Goal: Use online tool/utility: Utilize a website feature to perform a specific function

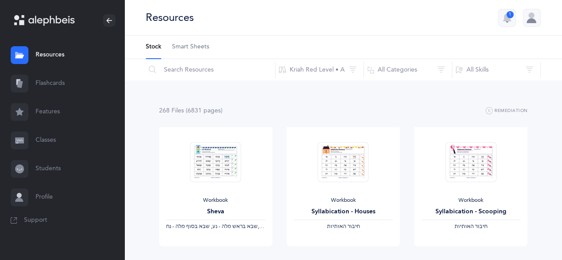
click at [51, 84] on link "Flashcards" at bounding box center [62, 83] width 125 height 28
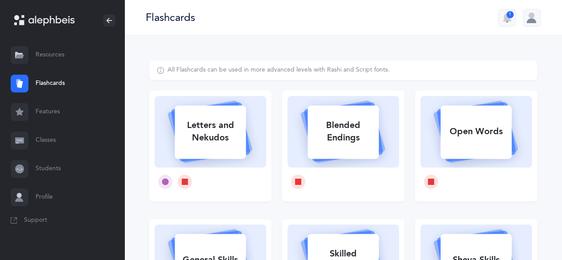
click at [227, 146] on div "Letters and Nekudos" at bounding box center [210, 132] width 71 height 36
select select
select select "single"
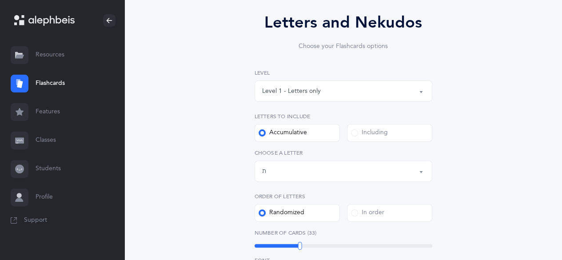
scroll to position [89, 0]
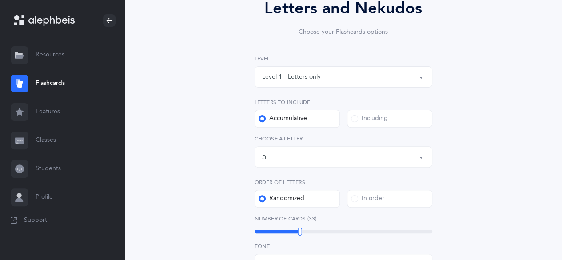
click at [290, 158] on div "Letters up until: ת" at bounding box center [343, 156] width 163 height 15
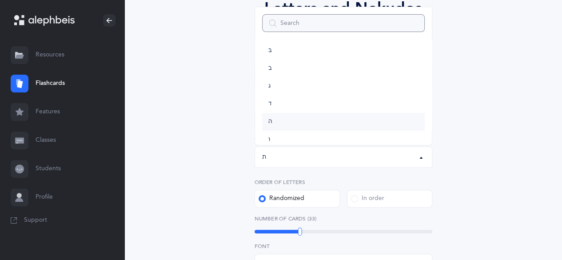
scroll to position [0, 0]
click at [276, 56] on link "א" at bounding box center [343, 55] width 163 height 18
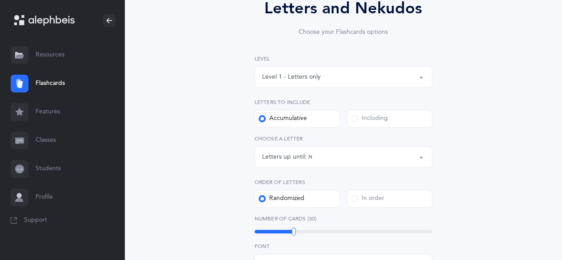
click at [341, 158] on div "Letters up until: א" at bounding box center [343, 156] width 163 height 15
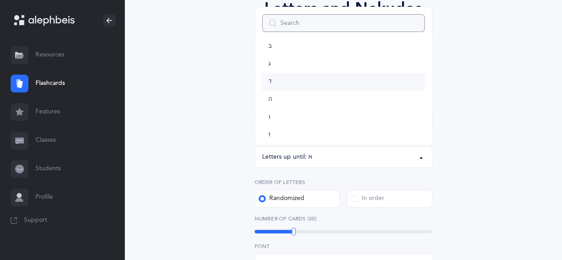
scroll to position [89, 0]
click at [281, 58] on link "ה" at bounding box center [343, 55] width 163 height 18
select select "5"
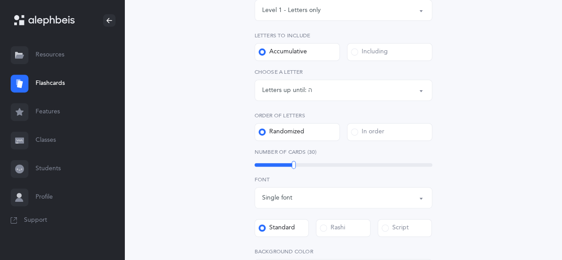
scroll to position [178, 0]
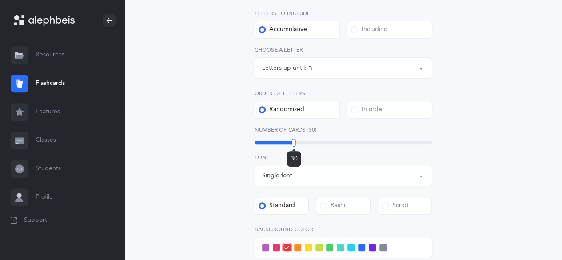
click at [267, 143] on div "30" at bounding box center [344, 143] width 178 height 4
click at [263, 143] on div "14" at bounding box center [344, 143] width 178 height 4
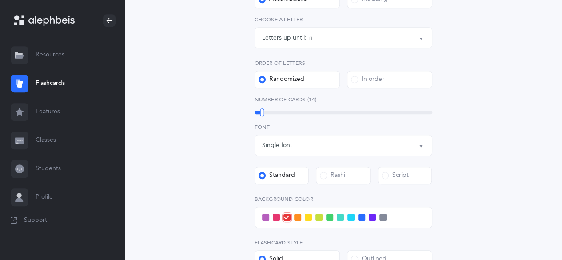
scroll to position [222, 0]
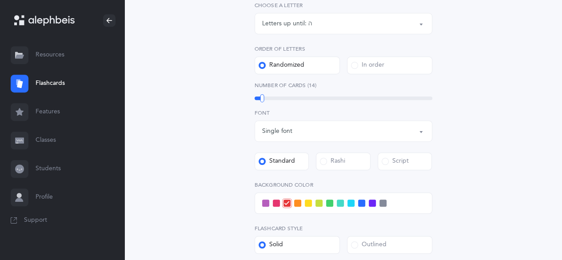
click at [361, 200] on span at bounding box center [361, 203] width 7 height 7
click at [0, 0] on input "checkbox" at bounding box center [0, 0] width 0 height 0
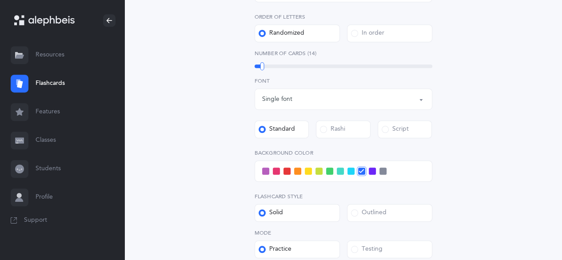
scroll to position [311, 0]
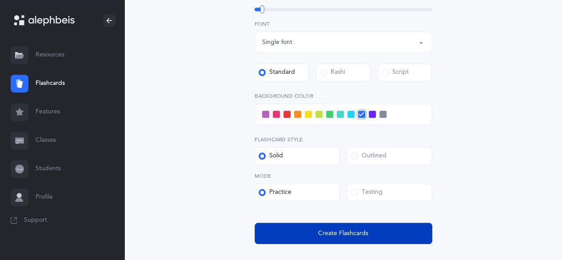
click at [358, 234] on span "Create Flashcards" at bounding box center [343, 233] width 50 height 9
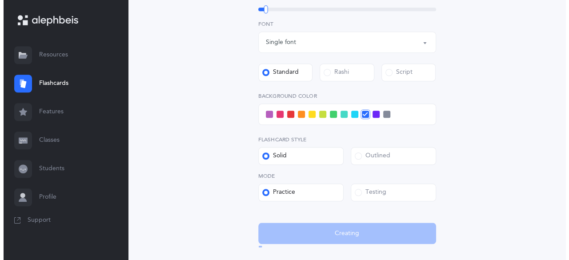
scroll to position [0, 0]
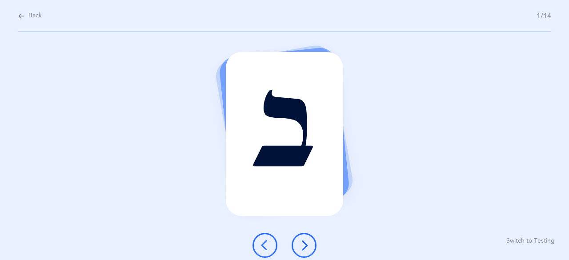
click at [306, 246] on icon at bounding box center [304, 245] width 11 height 11
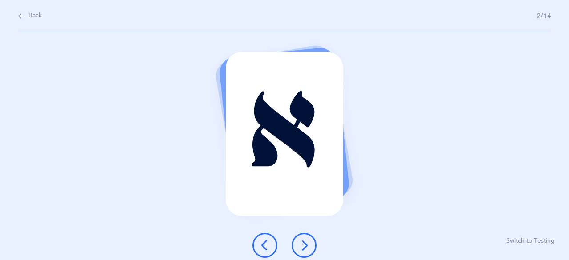
click at [304, 247] on icon at bounding box center [304, 245] width 11 height 11
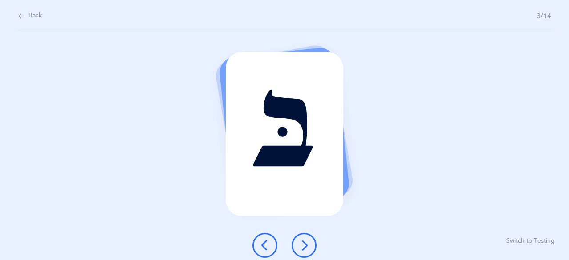
click at [304, 245] on icon at bounding box center [304, 245] width 11 height 11
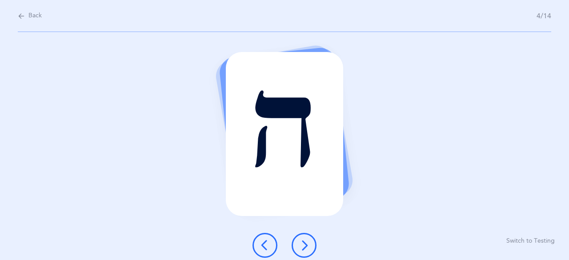
click at [305, 245] on icon at bounding box center [304, 245] width 11 height 11
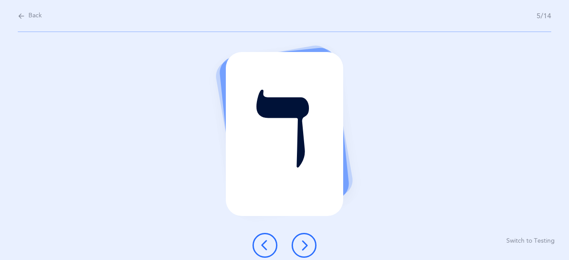
click at [305, 246] on icon at bounding box center [304, 245] width 11 height 11
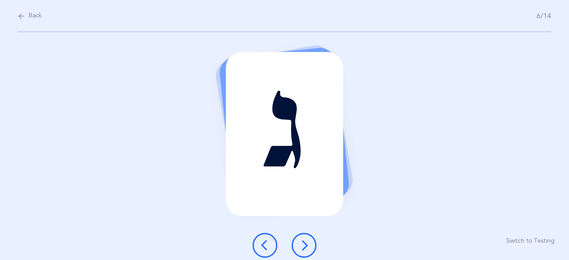
click at [305, 246] on icon at bounding box center [304, 245] width 11 height 11
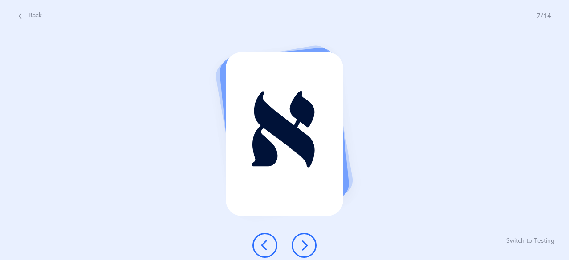
click at [306, 245] on icon at bounding box center [304, 245] width 11 height 11
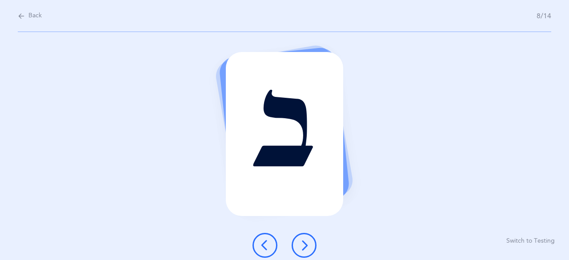
click at [304, 247] on icon at bounding box center [304, 245] width 11 height 11
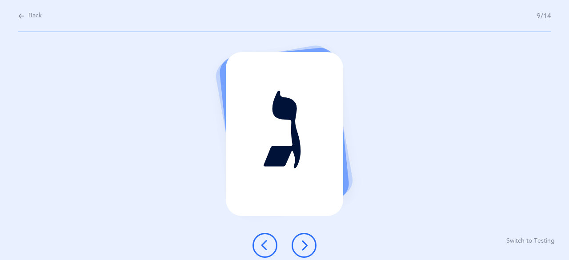
click at [304, 247] on icon at bounding box center [304, 245] width 11 height 11
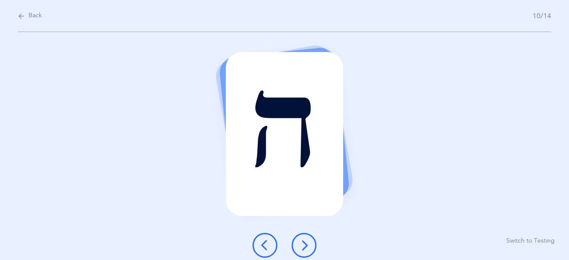
click at [304, 247] on icon at bounding box center [304, 245] width 11 height 11
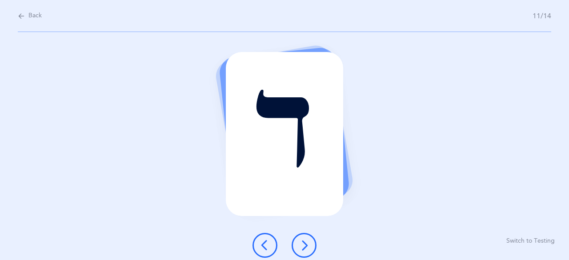
click at [306, 245] on icon at bounding box center [304, 245] width 11 height 11
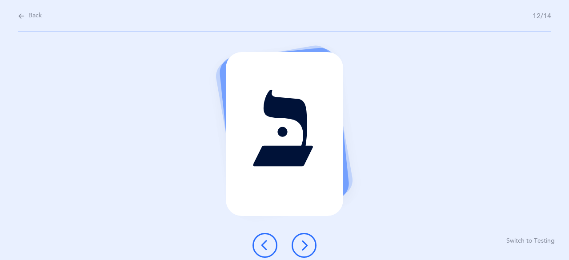
click at [304, 244] on icon at bounding box center [304, 245] width 11 height 11
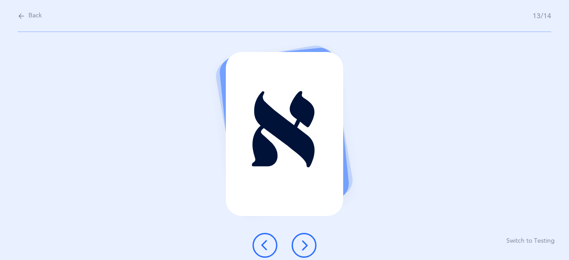
click at [305, 244] on icon at bounding box center [304, 245] width 11 height 11
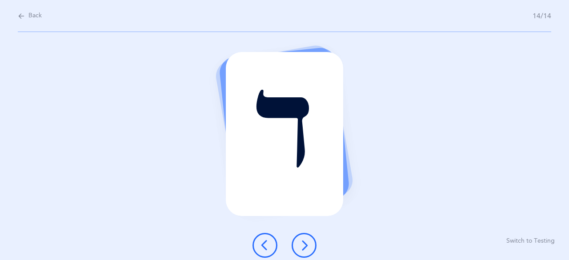
click at [305, 244] on icon at bounding box center [304, 245] width 11 height 11
